Goal: Register for event/course

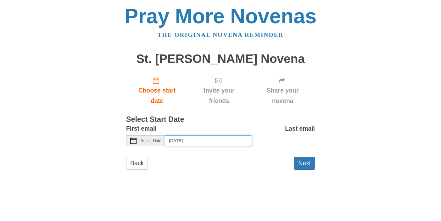
click at [190, 139] on input "Tuesday, September 23rd, 2025" at bounding box center [208, 140] width 87 height 11
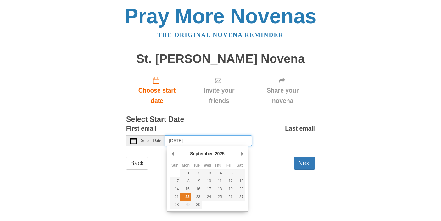
type input "Monday, September 22nd"
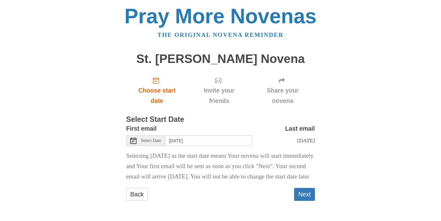
scroll to position [8, 0]
click at [282, 85] on span "Share your novena" at bounding box center [283, 95] width 52 height 21
click at [307, 196] on button "Next" at bounding box center [304, 194] width 21 height 13
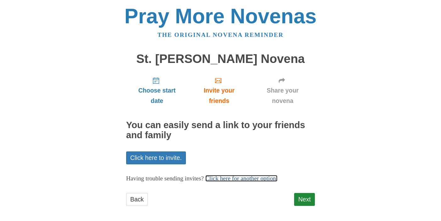
click at [233, 179] on link "Click here for another option." at bounding box center [242, 178] width 72 height 7
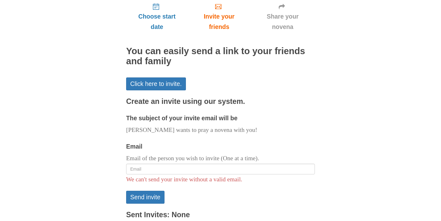
scroll to position [86, 0]
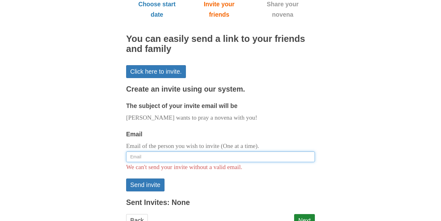
click at [189, 154] on input "Email" at bounding box center [220, 156] width 189 height 11
type input "carolinep"
click at [161, 156] on input "carolinep" at bounding box center [220, 156] width 189 height 11
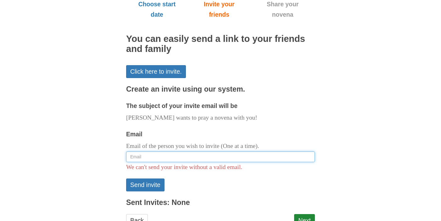
paste input "caroline1986p@gmail.com"
type input "caroline1986p@gmail.com"
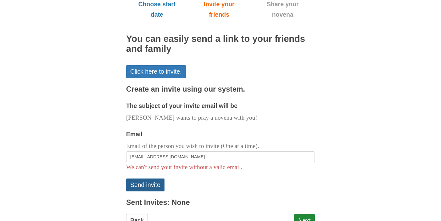
click at [143, 187] on button "Send invite" at bounding box center [145, 184] width 38 height 13
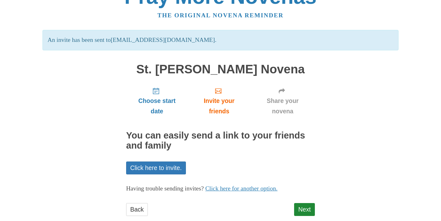
scroll to position [33, 0]
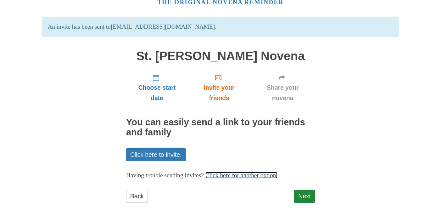
click at [239, 174] on link "Click here for another option." at bounding box center [242, 175] width 72 height 7
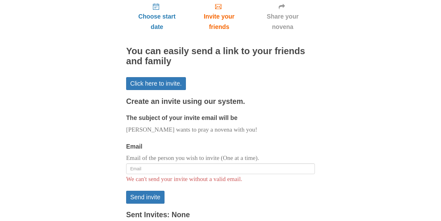
scroll to position [124, 0]
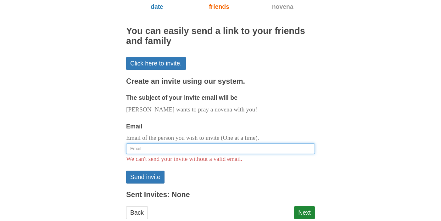
click at [162, 151] on input "Email" at bounding box center [220, 148] width 189 height 11
paste input "amvahlkamp@outlook.com"
type input "amvahlkamp@outlook.com"
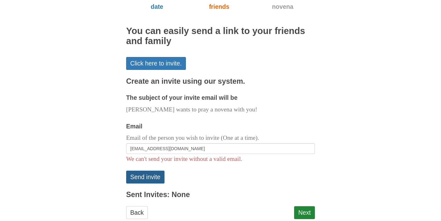
click at [145, 179] on button "Send invite" at bounding box center [145, 177] width 38 height 13
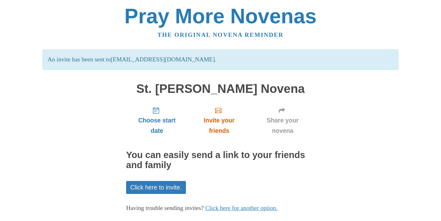
scroll to position [33, 0]
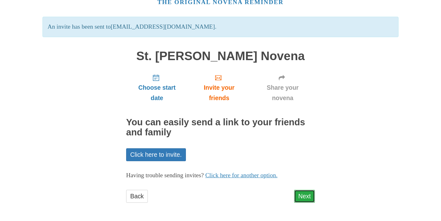
click at [302, 197] on link "Next" at bounding box center [304, 196] width 21 height 13
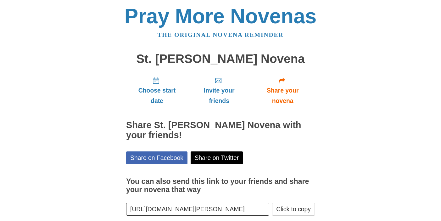
scroll to position [32, 0]
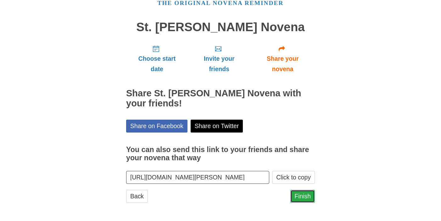
click at [297, 197] on link "Finish" at bounding box center [303, 196] width 25 height 13
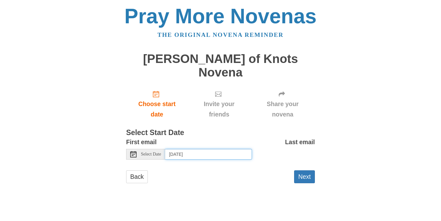
click at [202, 149] on input "[DATE]" at bounding box center [208, 154] width 87 height 11
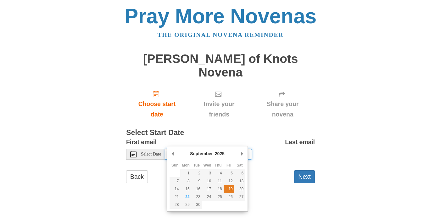
type input "[DATE]"
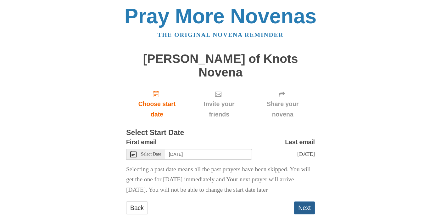
click at [307, 201] on button "Next" at bounding box center [304, 207] width 21 height 13
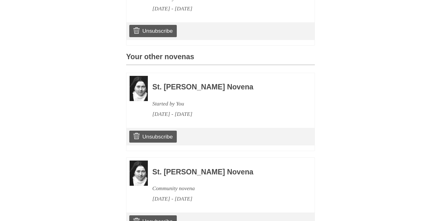
scroll to position [280, 0]
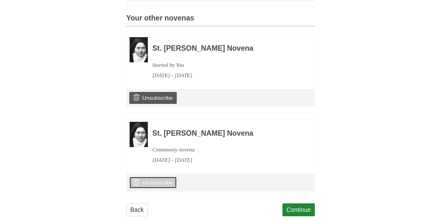
click at [170, 177] on link "Unsubscribe" at bounding box center [153, 183] width 48 height 12
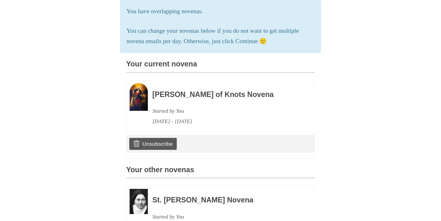
scroll to position [310, 0]
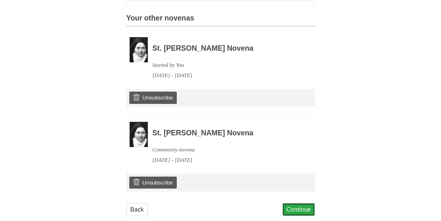
click at [296, 203] on link "Continue" at bounding box center [299, 209] width 33 height 13
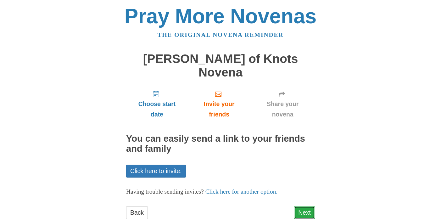
click at [301, 206] on link "Next" at bounding box center [304, 212] width 21 height 13
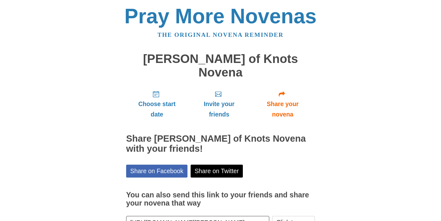
scroll to position [32, 0]
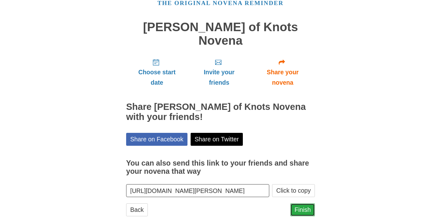
click at [300, 203] on link "Finish" at bounding box center [303, 209] width 25 height 13
